Goal: Find contact information: Find contact information

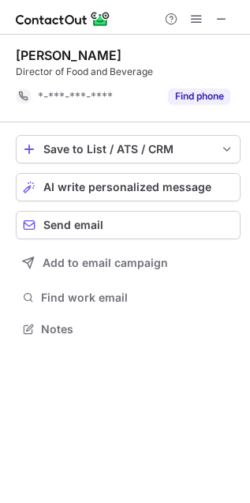
scroll to position [8, 8]
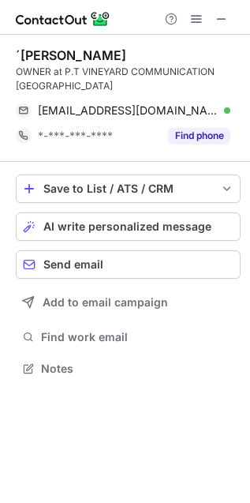
scroll to position [357, 250]
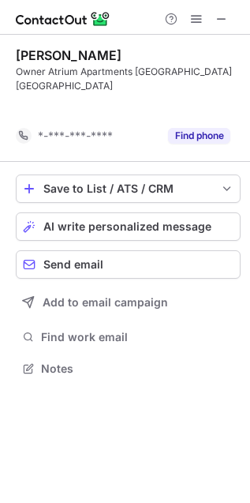
scroll to position [8, 8]
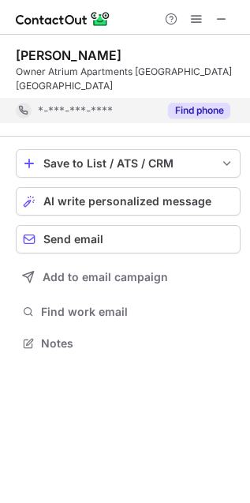
click at [181, 103] on button "Find phone" at bounding box center [199, 111] width 62 height 16
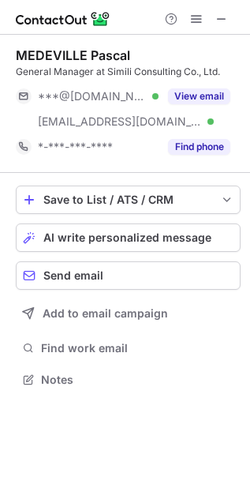
scroll to position [369, 250]
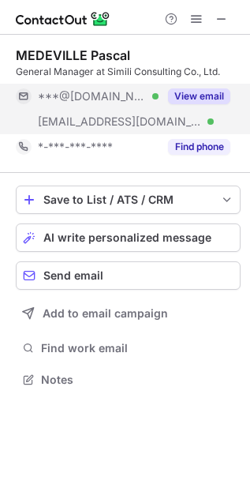
click at [216, 96] on button "View email" at bounding box center [199, 96] width 62 height 16
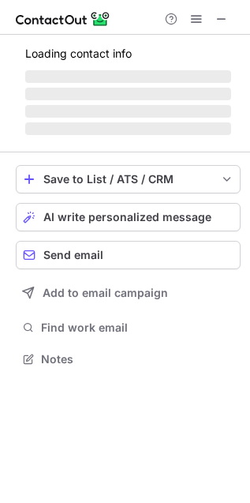
scroll to position [369, 250]
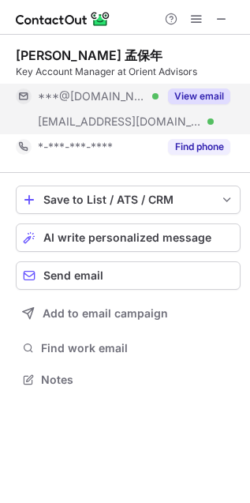
click at [207, 107] on div "View email" at bounding box center [195, 96] width 72 height 25
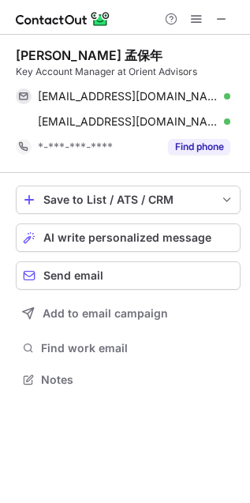
click at [52, 166] on div "[PERSON_NAME] [PERSON_NAME]年 Key Account Manager at Orient Advisors [EMAIL_ADDR…" at bounding box center [128, 104] width 225 height 138
drag, startPoint x: 127, startPoint y: 69, endPoint x: 212, endPoint y: 73, distance: 84.6
click at [212, 73] on div "Key Account Manager at Orient Advisors" at bounding box center [128, 72] width 225 height 14
copy div "Orient Advisors"
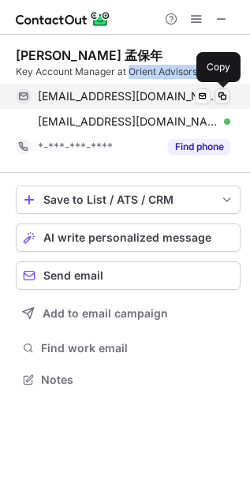
click at [226, 88] on button at bounding box center [223, 96] width 16 height 16
click at [221, 97] on span at bounding box center [222, 96] width 13 height 13
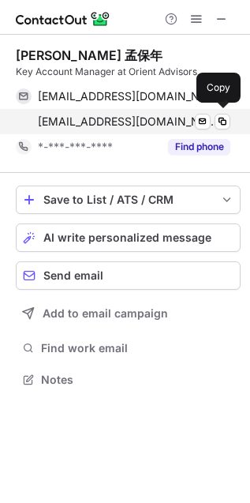
drag, startPoint x: 15, startPoint y: 113, endPoint x: 26, endPoint y: 125, distance: 16.2
click at [16, 113] on div "amedeville@orientadvisors.com Verified Send email Copy" at bounding box center [123, 121] width 215 height 25
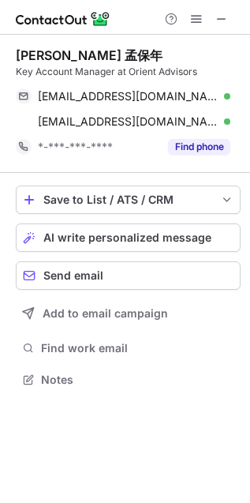
scroll to position [369, 250]
click at [22, 171] on div "Adrien Médeville 孟保年 Key Account Manager at Orient Advisors adrienmedeville@gma…" at bounding box center [128, 104] width 225 height 138
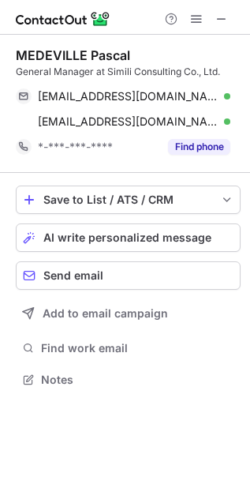
scroll to position [369, 250]
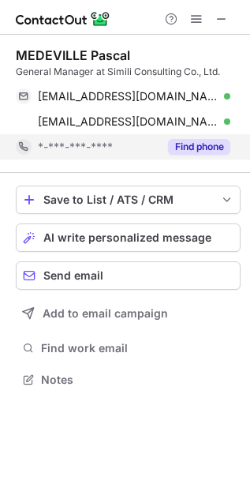
click at [200, 148] on button "Find phone" at bounding box center [199, 147] width 62 height 16
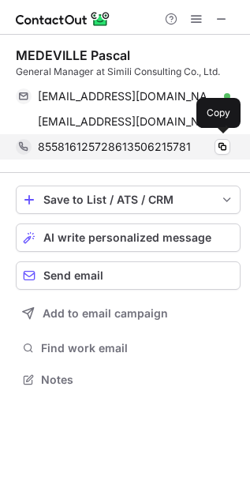
click at [102, 148] on span "855816125728613506215781" at bounding box center [114, 147] width 153 height 14
click at [122, 146] on span "855816125728613506215781" at bounding box center [114, 147] width 153 height 14
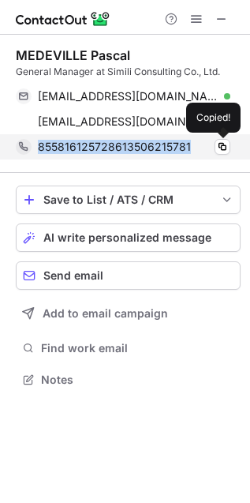
click at [122, 146] on span "855816125728613506215781" at bounding box center [114, 147] width 153 height 14
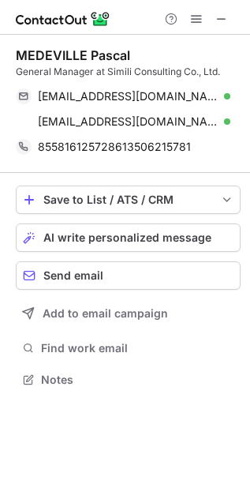
click at [89, 171] on div "MEDEVILLE Pascal General Manager at Simili Consulting Co., Ltd. pascalmedeville…" at bounding box center [128, 104] width 225 height 138
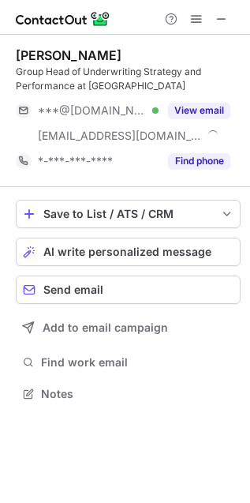
scroll to position [383, 250]
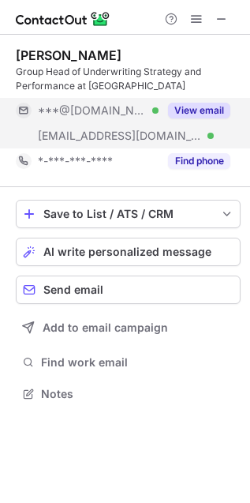
click at [214, 111] on button "View email" at bounding box center [199, 111] width 62 height 16
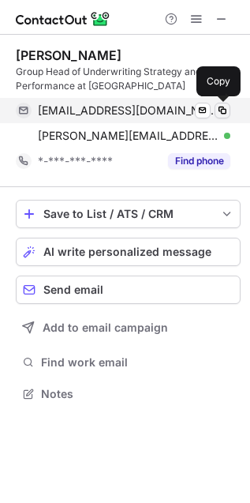
click at [217, 107] on span at bounding box center [222, 110] width 13 height 13
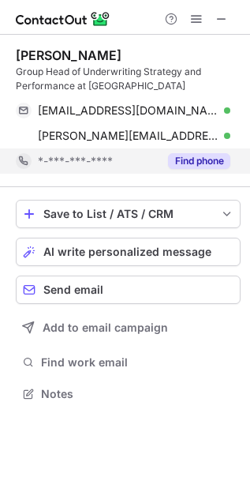
click at [178, 166] on button "Find phone" at bounding box center [199, 161] width 62 height 16
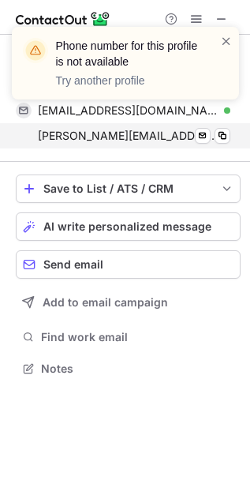
scroll to position [8, 8]
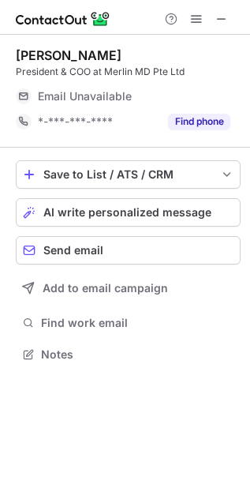
scroll to position [343, 250]
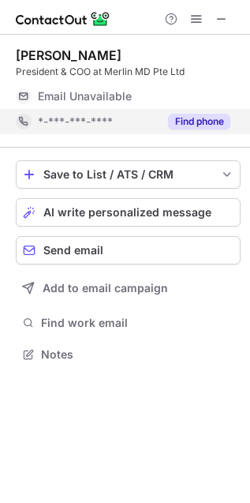
click at [195, 124] on button "Find phone" at bounding box center [199, 122] width 62 height 16
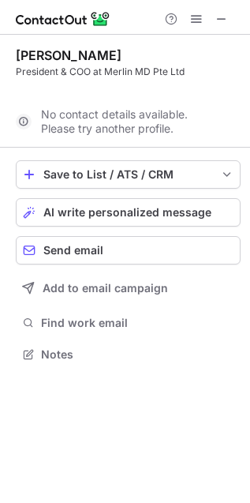
scroll to position [8, 8]
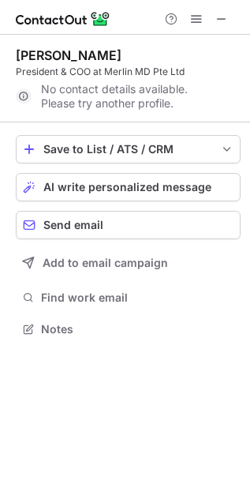
click at [13, 40] on div "[PERSON_NAME] President & COO at Merlin MD Pte Ltd No contact details available…" at bounding box center [125, 194] width 250 height 318
click at [6, 109] on div "[PERSON_NAME] President & COO at Merlin MD Pte Ltd No contact details available…" at bounding box center [125, 194] width 250 height 318
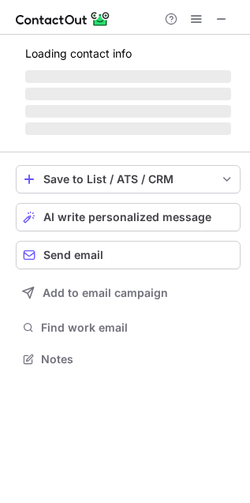
scroll to position [343, 250]
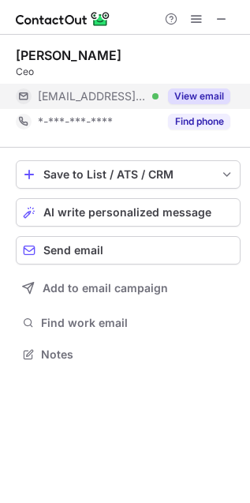
click at [188, 89] on button "View email" at bounding box center [199, 96] width 62 height 16
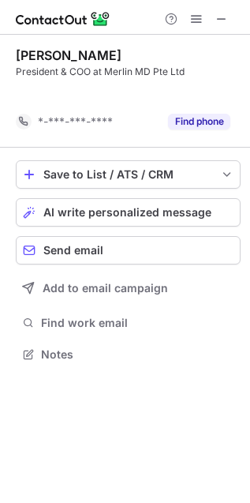
scroll to position [8, 8]
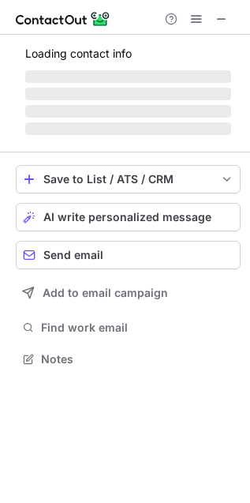
scroll to position [343, 250]
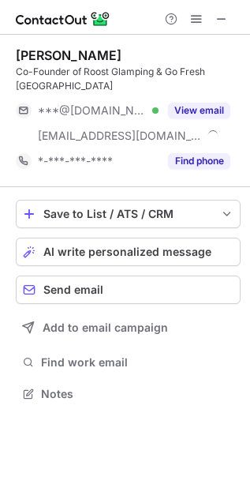
scroll to position [383, 250]
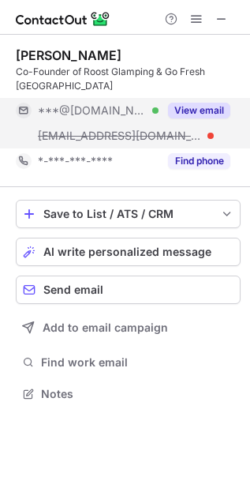
click at [218, 109] on button "View email" at bounding box center [199, 111] width 62 height 16
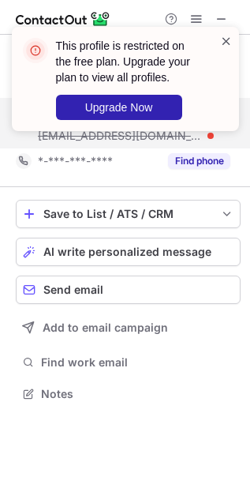
click at [226, 45] on span at bounding box center [226, 41] width 13 height 16
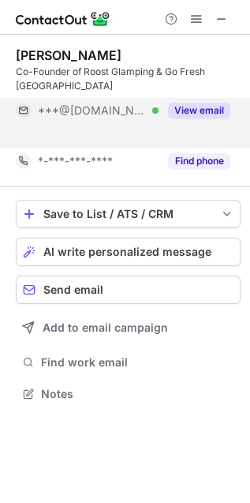
scroll to position [8, 8]
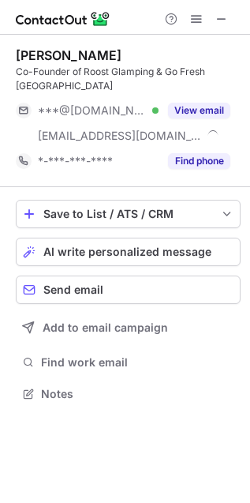
scroll to position [383, 250]
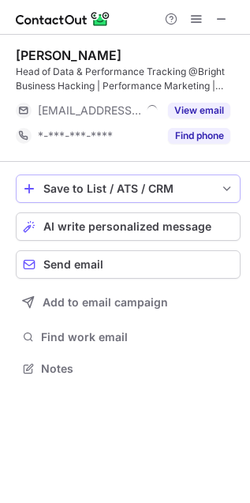
scroll to position [357, 250]
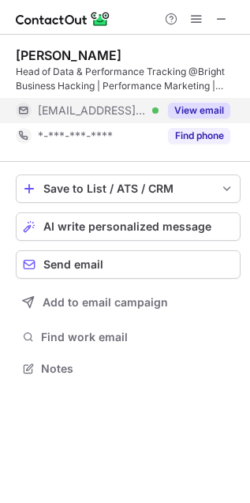
click at [207, 100] on div "View email" at bounding box center [195, 110] width 72 height 25
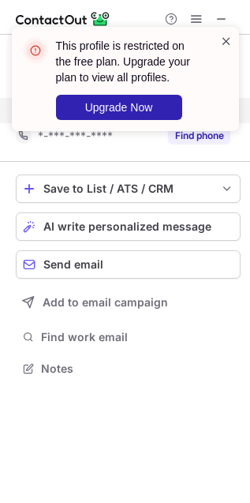
click at [229, 42] on span at bounding box center [226, 41] width 13 height 16
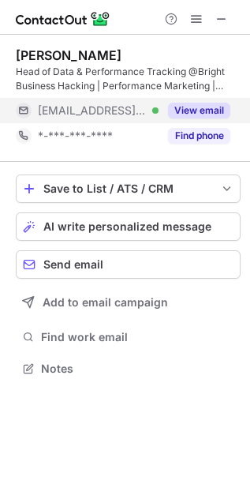
click at [195, 109] on button "View email" at bounding box center [199, 111] width 62 height 16
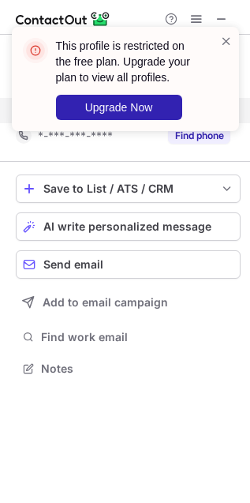
click at [233, 42] on div "This profile is restricted on the free plan. Upgrade your plan to view all prof…" at bounding box center [125, 79] width 227 height 104
click at [228, 40] on span at bounding box center [226, 41] width 13 height 16
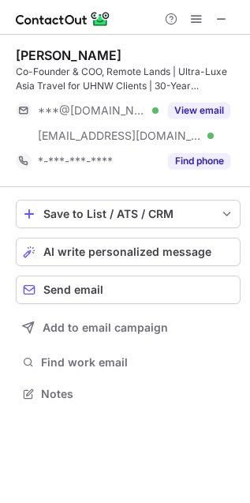
scroll to position [383, 250]
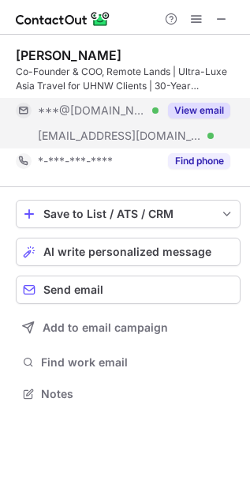
click at [190, 115] on button "View email" at bounding box center [199, 111] width 62 height 16
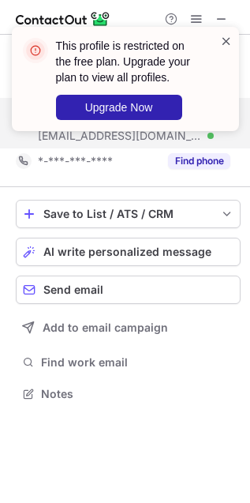
click at [220, 39] on span at bounding box center [226, 41] width 13 height 16
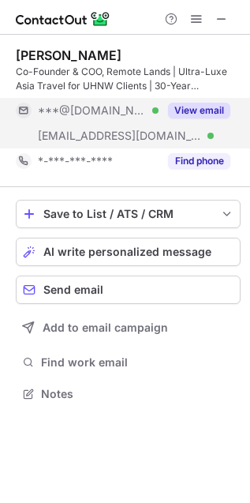
click at [220, 39] on span at bounding box center [226, 41] width 13 height 16
